Goal: Transaction & Acquisition: Purchase product/service

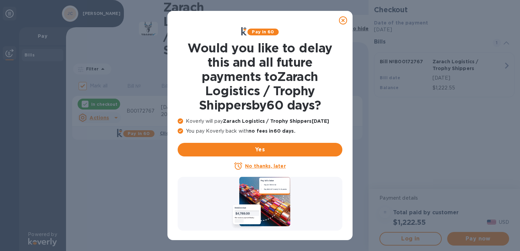
click at [342, 21] on icon at bounding box center [343, 20] width 8 height 8
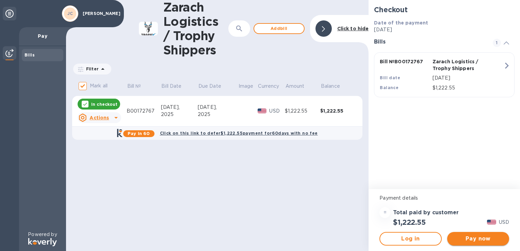
click at [484, 243] on button "Pay now" at bounding box center [479, 239] width 62 height 14
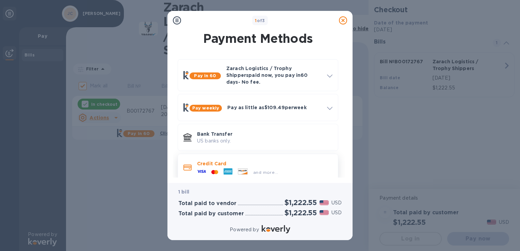
click at [214, 167] on div "and more..." at bounding box center [237, 172] width 87 height 10
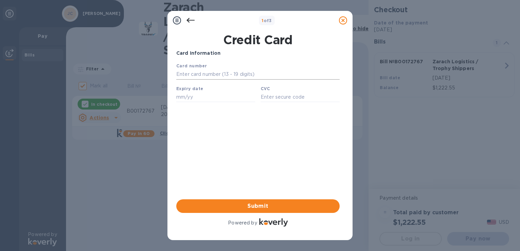
click at [232, 80] on input "text" at bounding box center [257, 74] width 163 height 10
click at [232, 66] on div "Card number" at bounding box center [258, 71] width 169 height 23
click at [237, 74] on input "text" at bounding box center [257, 74] width 163 height 10
type input "3717 5874 9483 016"
type input "06/30"
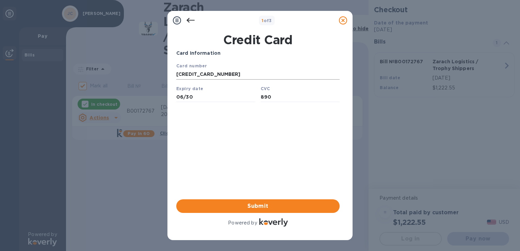
type input "890"
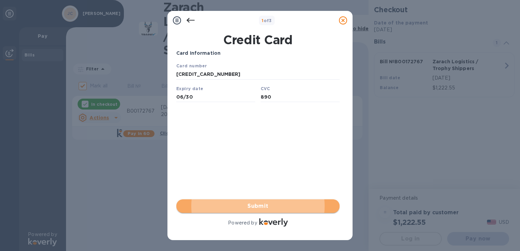
click at [239, 206] on span "Submit" at bounding box center [258, 206] width 153 height 8
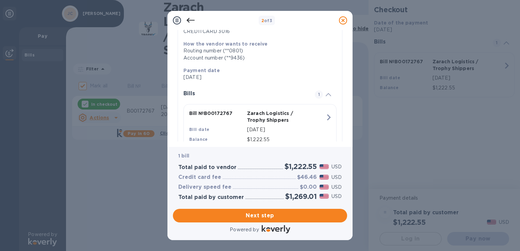
scroll to position [127, 0]
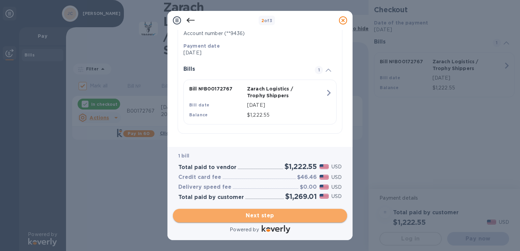
click at [242, 212] on span "Next step" at bounding box center [259, 216] width 163 height 8
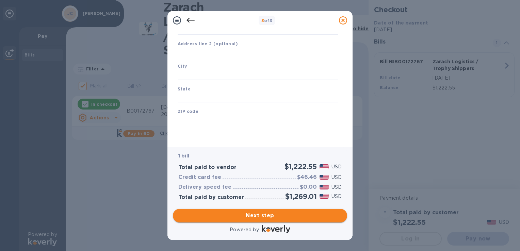
type input "United States"
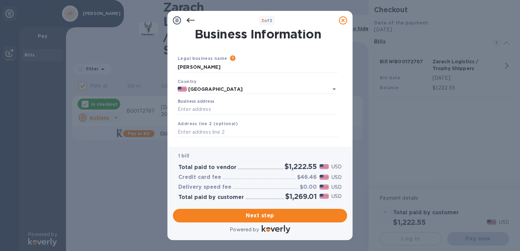
scroll to position [0, 0]
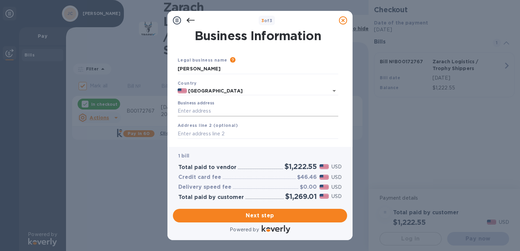
click at [200, 112] on input "Business address" at bounding box center [258, 111] width 161 height 10
type input "1192 FM 1052"
type input "UVALDE"
type input "TEXAS"
type input "78801"
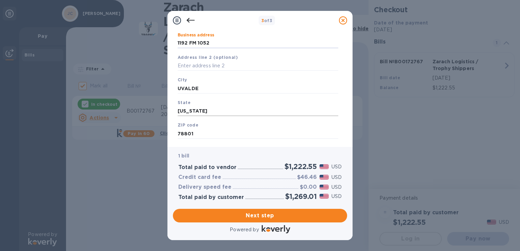
scroll to position [82, 0]
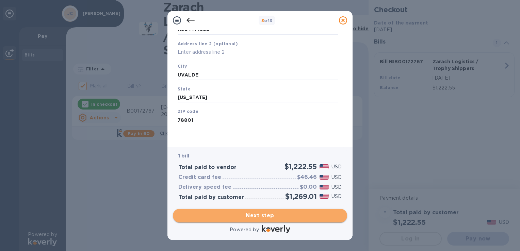
click at [262, 217] on span "Next step" at bounding box center [259, 216] width 163 height 8
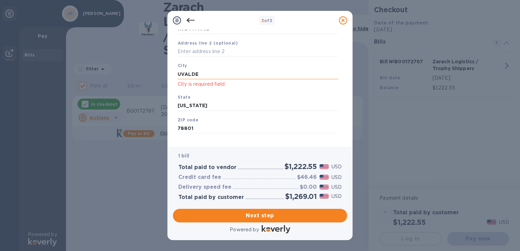
click at [221, 75] on input "UVALDE" at bounding box center [258, 74] width 161 height 10
type input "UVALDE"
click at [219, 219] on span "Next step" at bounding box center [259, 216] width 163 height 8
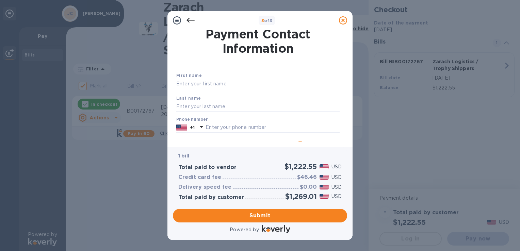
scroll to position [0, 0]
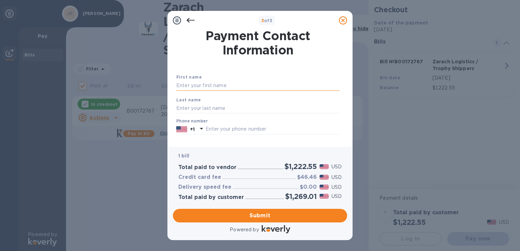
click at [214, 85] on input "text" at bounding box center [257, 86] width 163 height 10
type input "JAMES"
type input "COMBS"
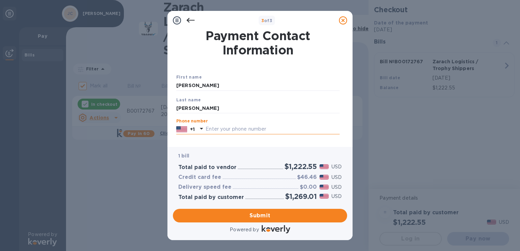
click at [223, 129] on input "text" at bounding box center [273, 129] width 134 height 10
type input "7135031987"
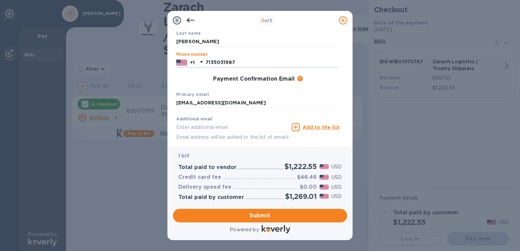
scroll to position [68, 0]
click at [255, 60] on input "7135031987" at bounding box center [273, 61] width 134 height 10
click at [201, 79] on div "Payment Confirmation Email The added email addresses will be used to send the p…" at bounding box center [257, 78] width 163 height 7
click at [264, 100] on input "SCLARK@ZARACHLOGISTICS.COM" at bounding box center [257, 102] width 163 height 10
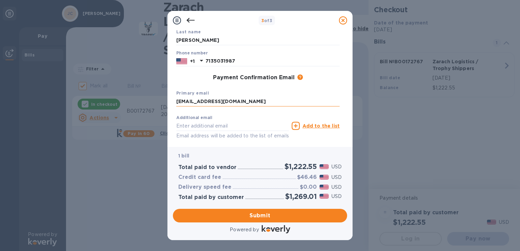
type input "SCLARK@ZARACHLOGISTICS.COM"
click at [292, 87] on div "Primary email SCLARK@ZARACHLOGISTICS.COM" at bounding box center [258, 98] width 169 height 23
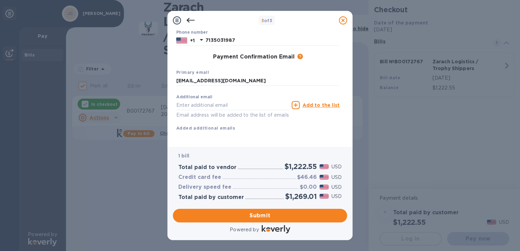
scroll to position [98, 0]
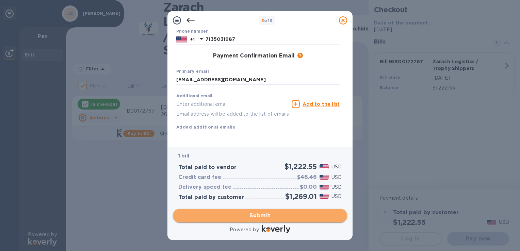
click at [251, 219] on span "Submit" at bounding box center [259, 216] width 163 height 8
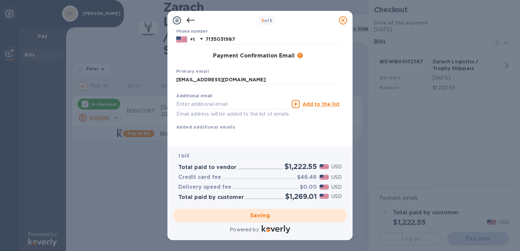
checkbox input "false"
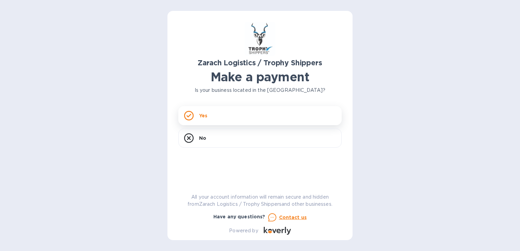
click at [224, 121] on div "Yes" at bounding box center [259, 115] width 163 height 19
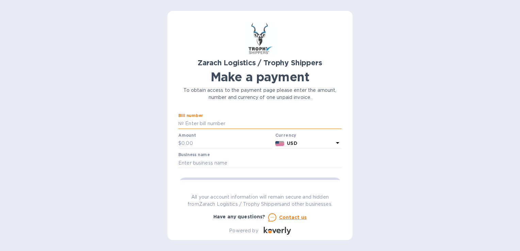
click at [224, 121] on input "text" at bounding box center [263, 124] width 158 height 10
type input "B00172770"
type input "1,247.55"
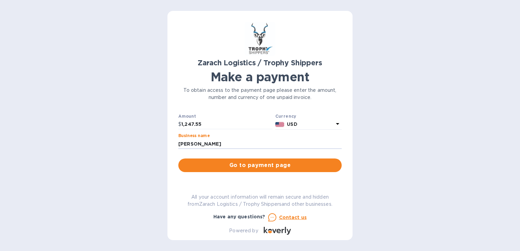
scroll to position [34, 0]
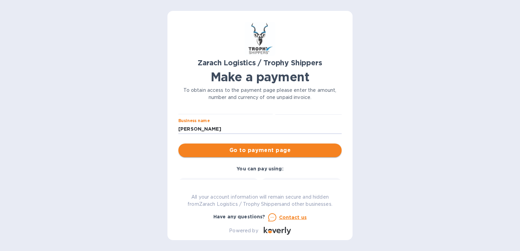
type input "[PERSON_NAME]"
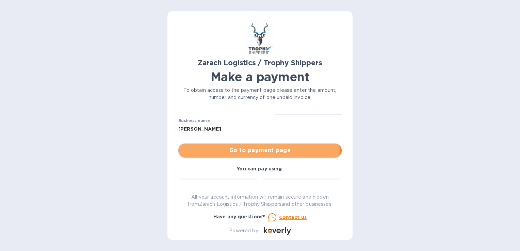
click at [239, 151] on span "Go to payment page" at bounding box center [260, 150] width 153 height 8
